Goal: Transaction & Acquisition: Purchase product/service

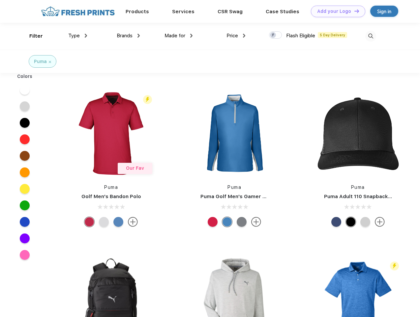
click at [336, 11] on link "Add your Logo Design Tool" at bounding box center [338, 12] width 54 height 12
click at [0, 0] on div "Design Tool" at bounding box center [0, 0] width 0 height 0
click at [354, 11] on link "Add your Logo Design Tool" at bounding box center [338, 12] width 54 height 12
click at [32, 36] on div "Filter" at bounding box center [36, 36] width 14 height 8
click at [78, 36] on span "Type" at bounding box center [74, 36] width 12 height 6
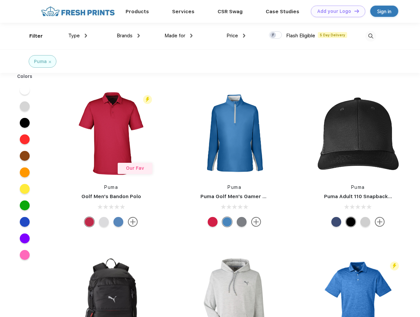
click at [128, 36] on span "Brands" at bounding box center [125, 36] width 16 height 6
click at [179, 36] on span "Made for" at bounding box center [175, 36] width 21 height 6
click at [236, 36] on span "Price" at bounding box center [233, 36] width 12 height 6
click at [276, 35] on div at bounding box center [275, 34] width 13 height 7
click at [273, 35] on input "checkbox" at bounding box center [271, 33] width 4 height 4
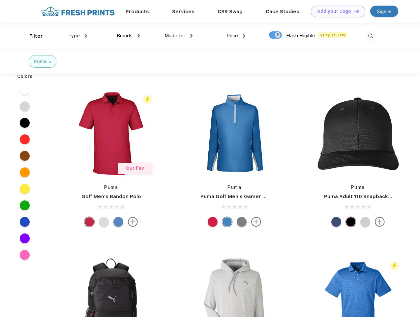
click at [371, 36] on img at bounding box center [370, 36] width 11 height 11
